Goal: Information Seeking & Learning: Learn about a topic

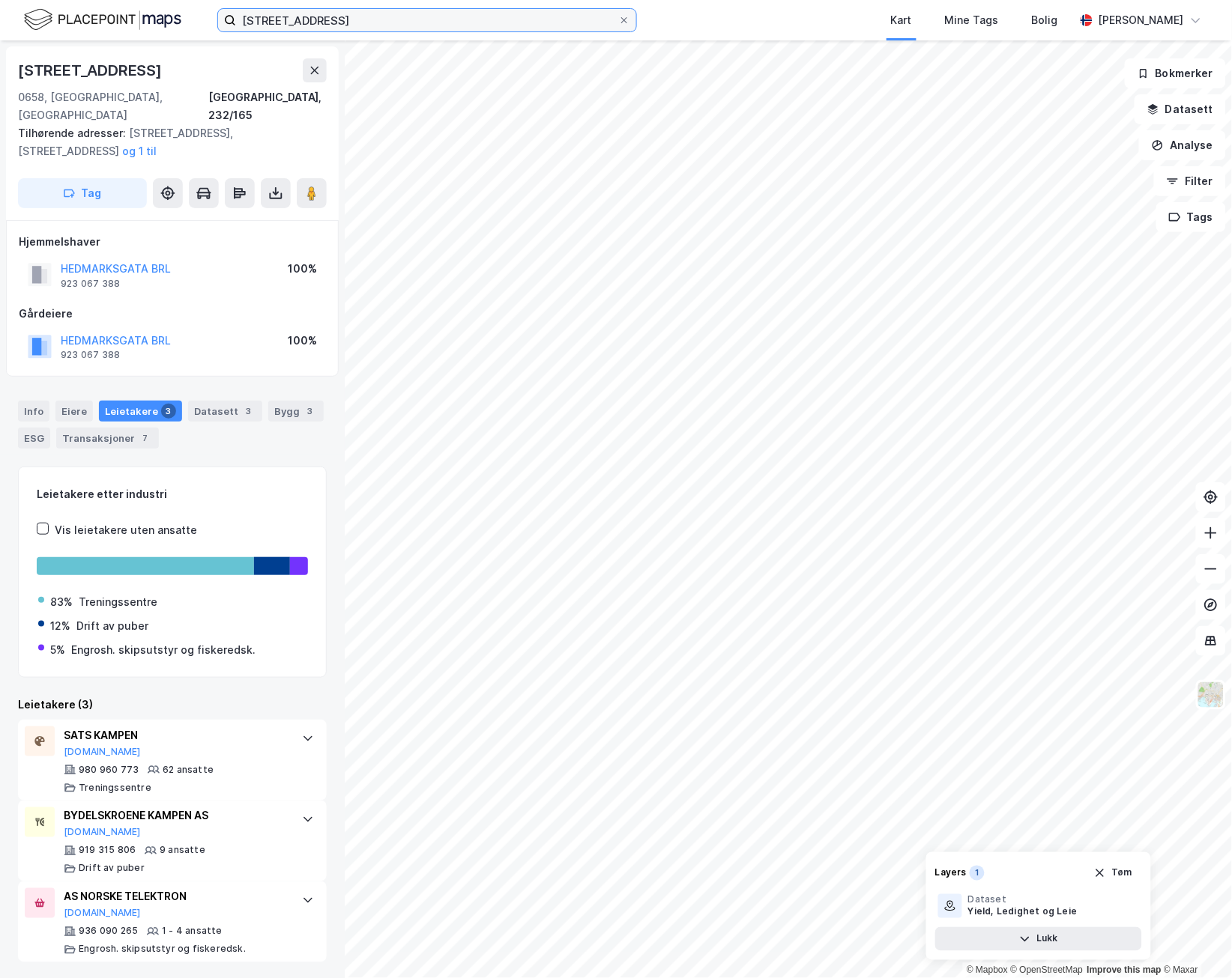
click at [616, 22] on input "[STREET_ADDRESS]" at bounding box center [427, 20] width 382 height 22
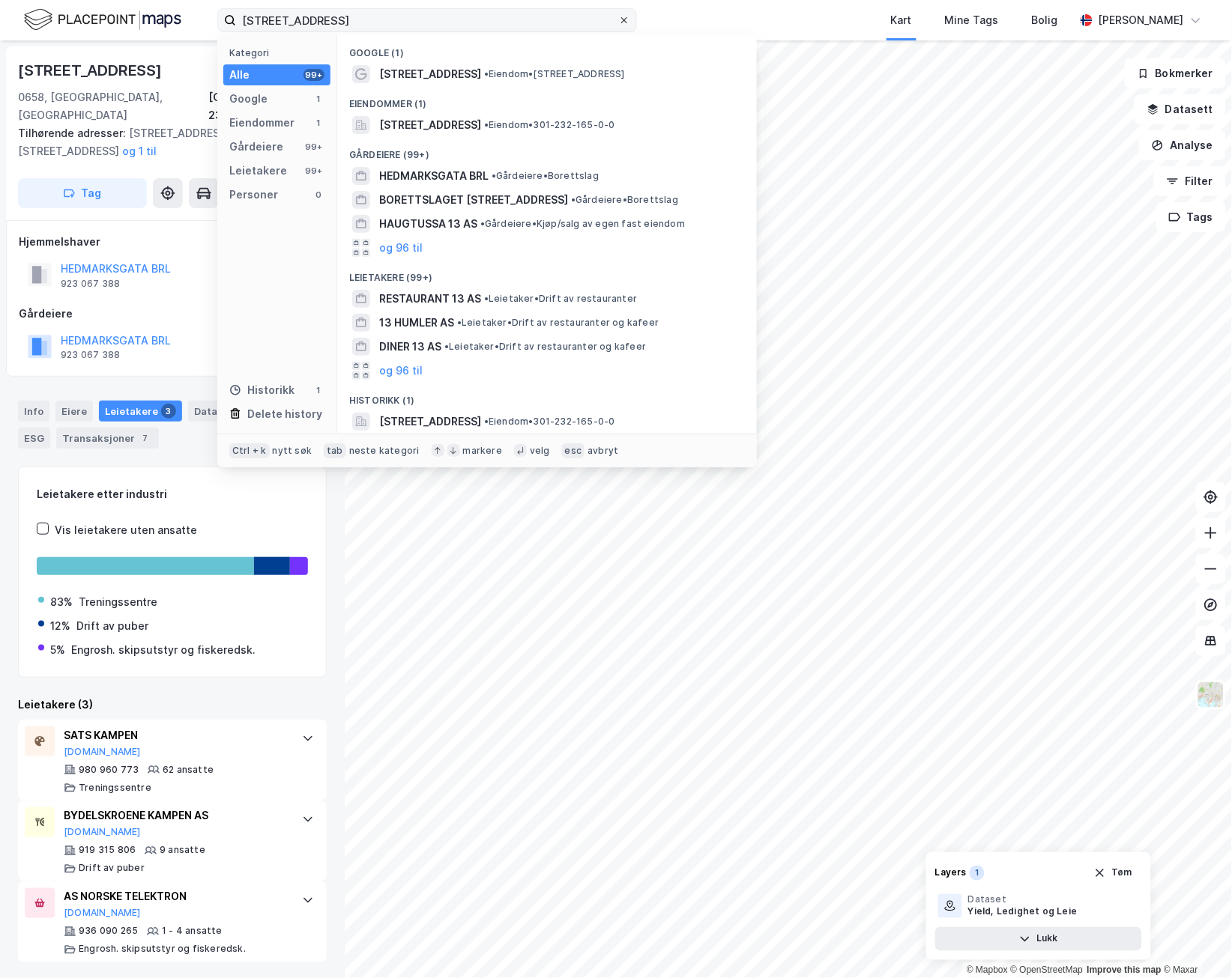
click at [627, 21] on icon at bounding box center [624, 20] width 9 height 9
click at [618, 21] on input "[STREET_ADDRESS]" at bounding box center [427, 20] width 382 height 22
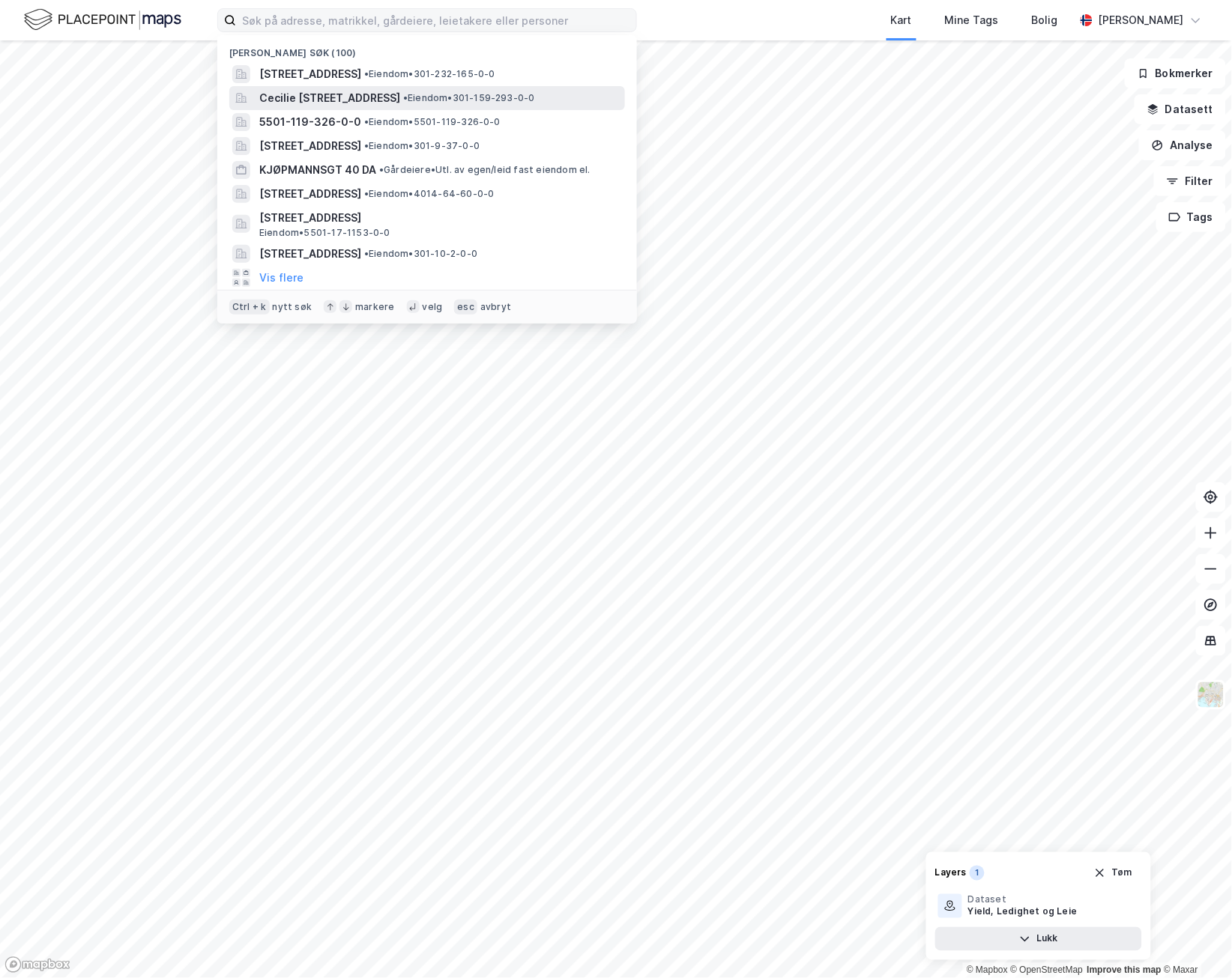
click at [400, 102] on span "Cecilie [STREET_ADDRESS]" at bounding box center [330, 98] width 141 height 18
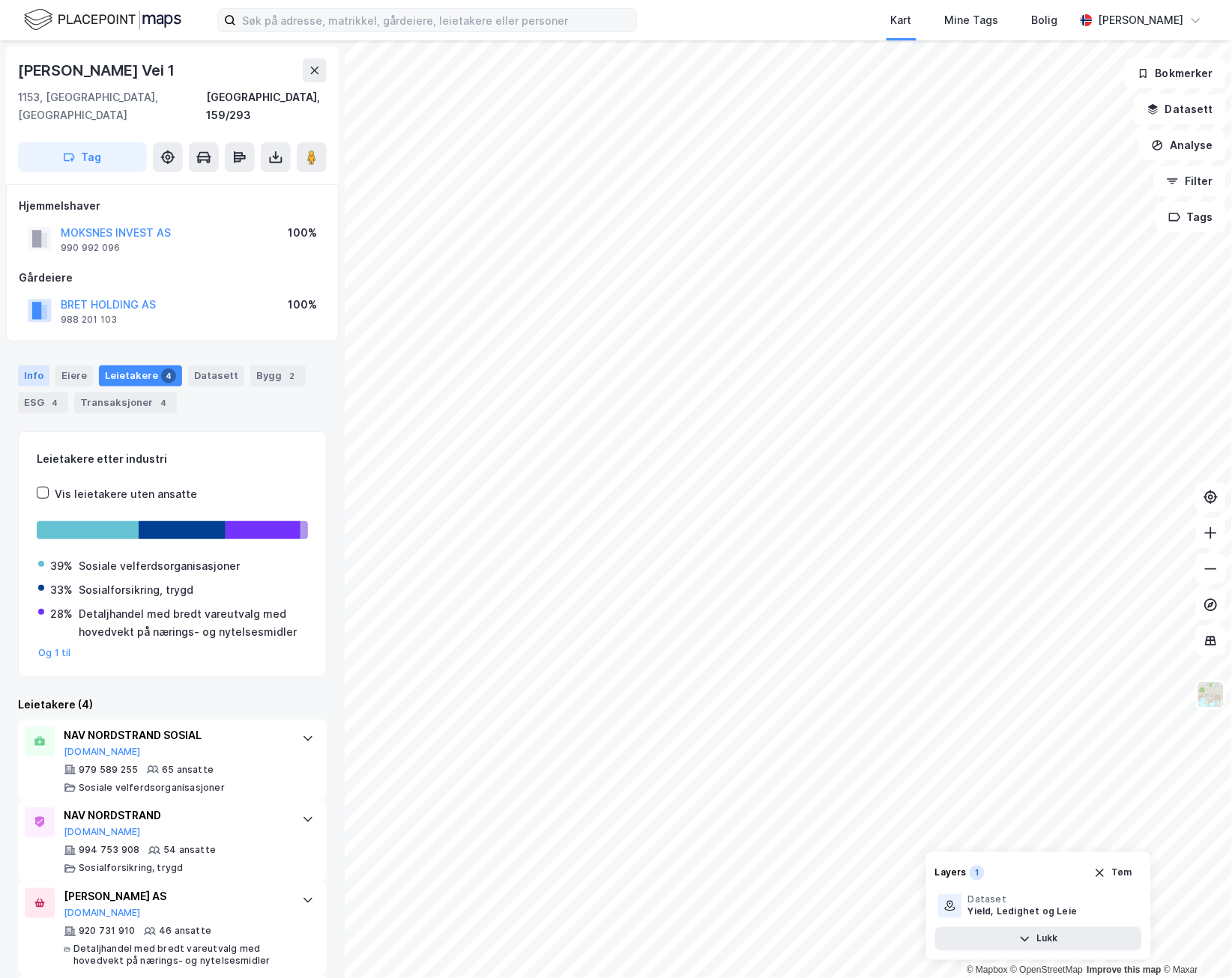
click at [29, 366] on div "Info" at bounding box center [34, 376] width 32 height 21
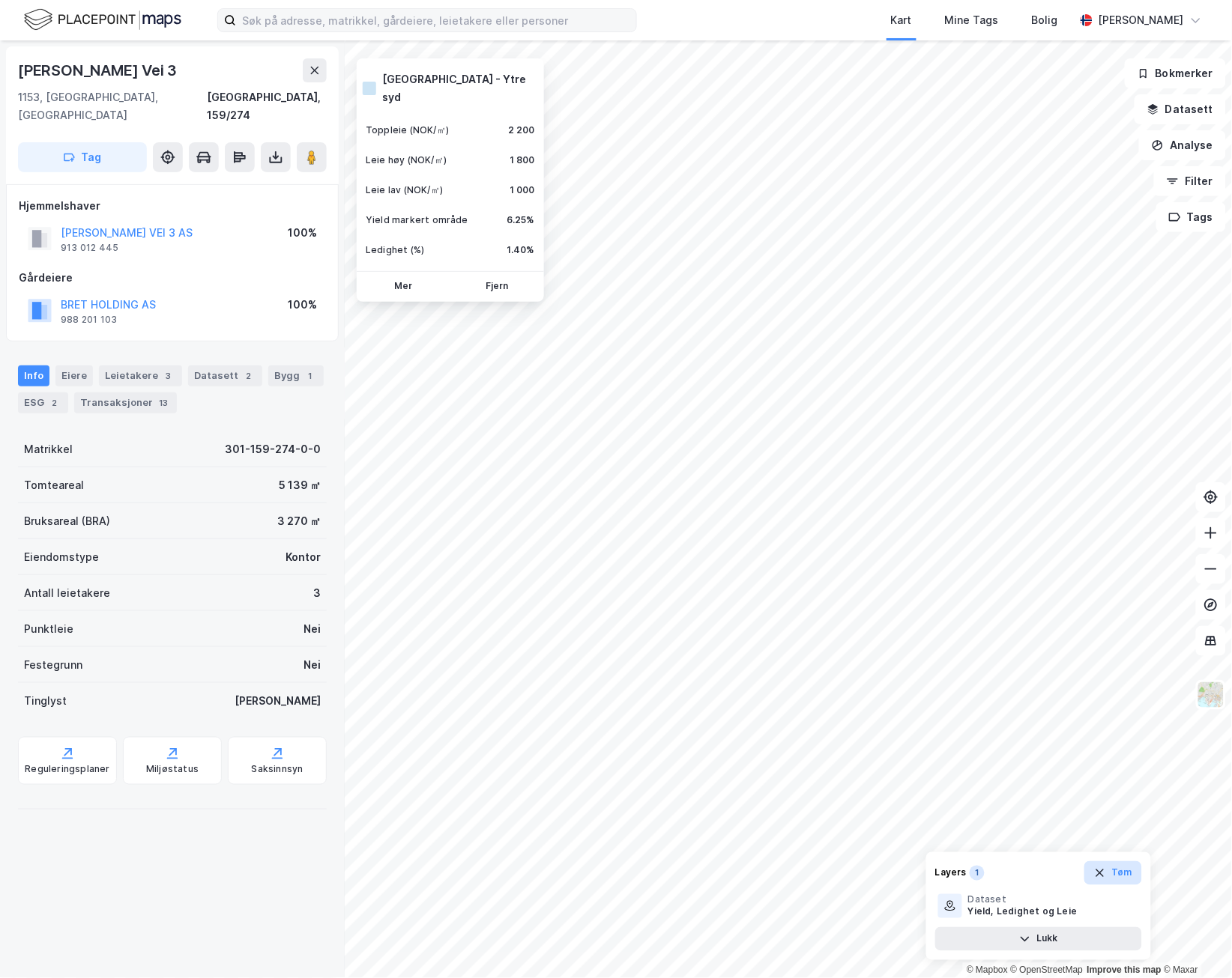
click at [1098, 877] on icon "button" at bounding box center [1100, 873] width 8 height 8
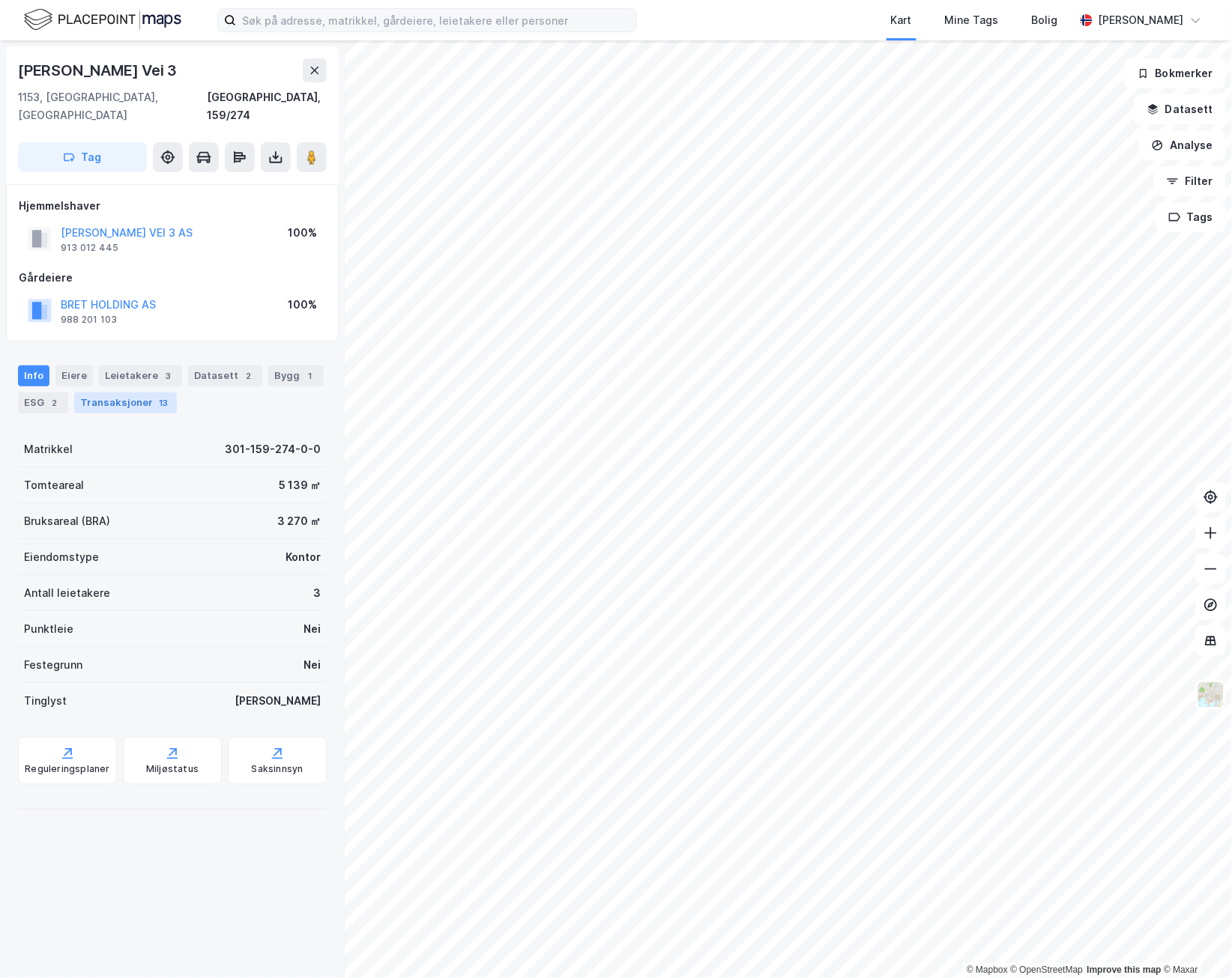
click at [132, 393] on div "Transaksjoner 13" at bounding box center [126, 403] width 103 height 21
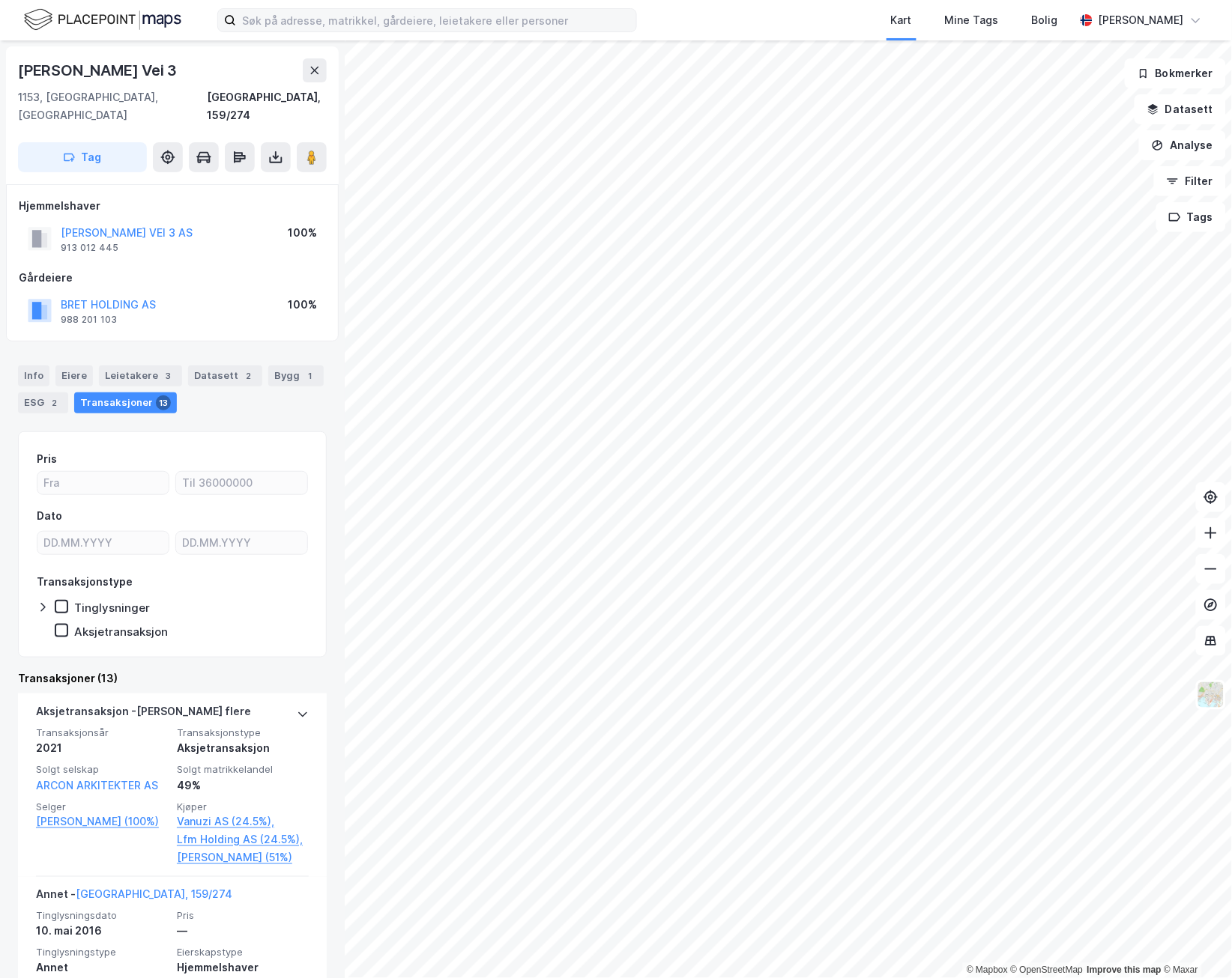
drag, startPoint x: 190, startPoint y: 78, endPoint x: -45, endPoint y: 77, distance: 235.0
click at [0, 77] on html "Kart Mine Tags Bolig [PERSON_NAME] © Mapbox © OpenStreetMap Improve this map © …" at bounding box center [616, 489] width 1232 height 978
copy div "© Mapbox © OpenStreetMap Improve this map © [PERSON_NAME] Vei 3"
